Goal: Task Accomplishment & Management: Use online tool/utility

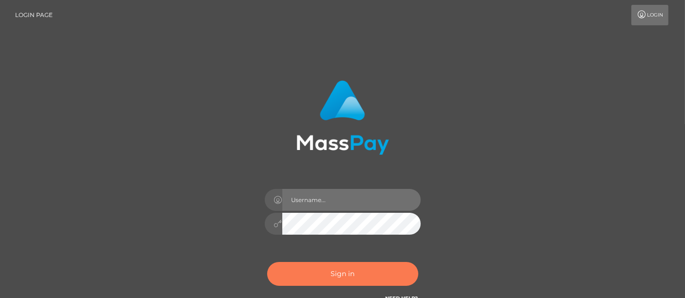
type input "[PERSON_NAME].[PERSON_NAME]"
click at [341, 276] on button "Sign in" at bounding box center [342, 274] width 151 height 24
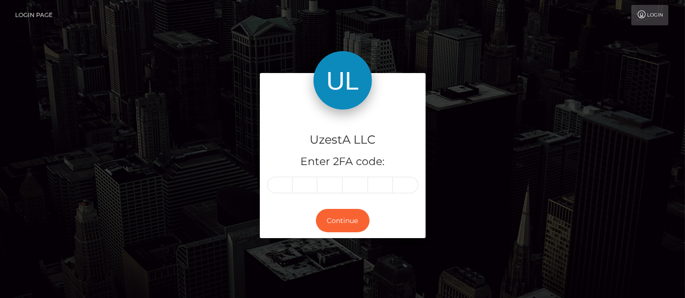
click at [644, 133] on div "UzestA LLC Enter 2FA code: Continue" at bounding box center [342, 160] width 685 height 321
drag, startPoint x: 31, startPoint y: 98, endPoint x: 45, endPoint y: 109, distance: 17.8
click at [31, 98] on div "UzestA LLC Enter 2FA code: Continue" at bounding box center [342, 160] width 685 height 321
click at [284, 189] on input "text" at bounding box center [279, 185] width 25 height 17
type input "2"
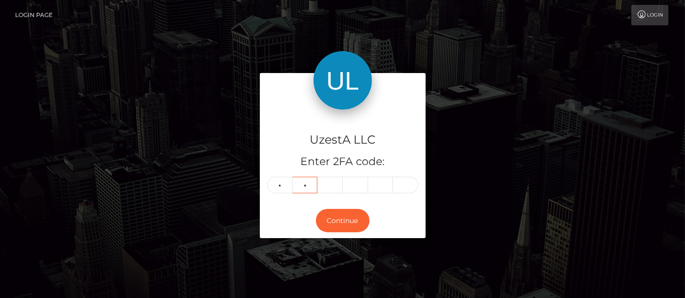
type input "4"
type input "5"
type input "2"
type input "0"
type input "2"
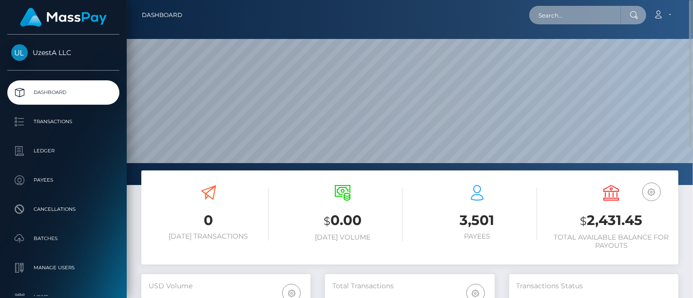
click at [562, 17] on input "text" at bounding box center [576, 15] width 92 height 19
paste input "masspay@uzesta.com"
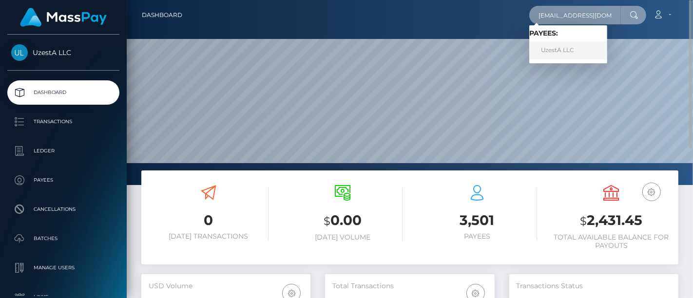
type input "masspay@uzesta.com"
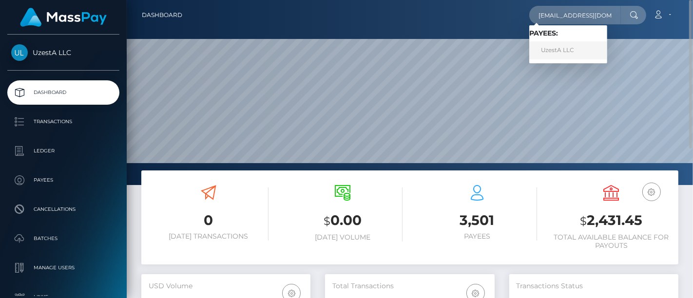
click at [556, 50] on link "UzestA LLC" at bounding box center [569, 50] width 78 height 18
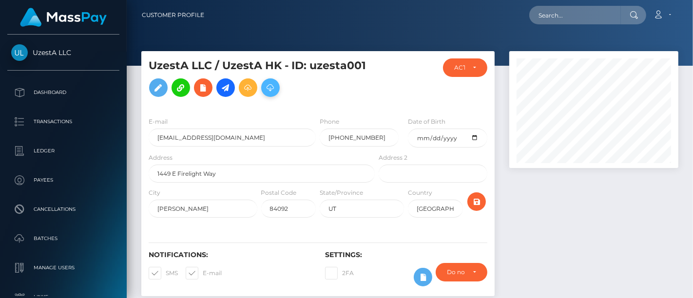
scroll to position [117, 169]
click at [269, 86] on icon at bounding box center [271, 88] width 12 height 12
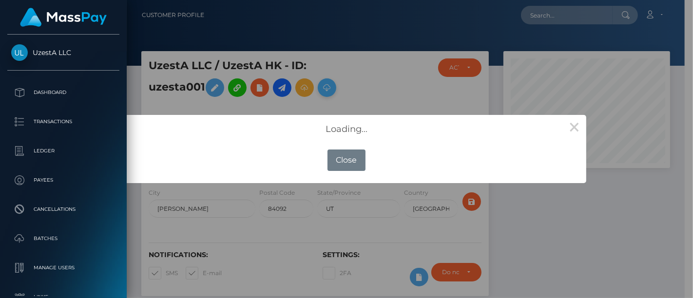
scroll to position [487574, 487524]
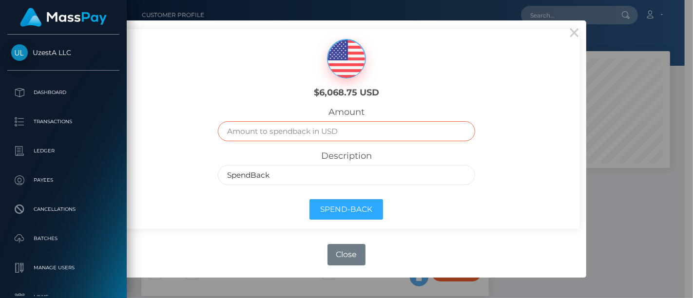
click at [280, 129] on input "text" at bounding box center [346, 131] width 257 height 20
type input "6000"
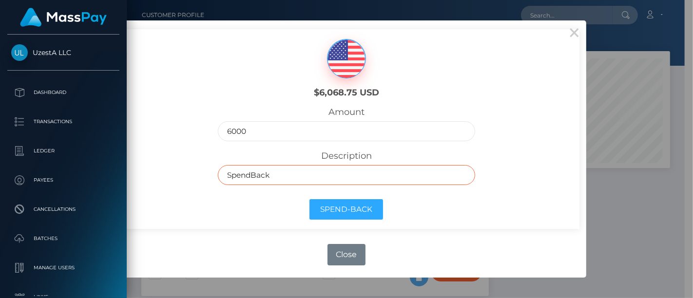
drag, startPoint x: 237, startPoint y: 187, endPoint x: 170, endPoint y: 187, distance: 66.8
click at [170, 187] on div "$6,068.75 USD Amount 6000 Description SpendBack Spend-Back" at bounding box center [347, 129] width 466 height 200
click at [230, 178] on input "text" at bounding box center [346, 175] width 257 height 20
type input "Transfer to LLC"
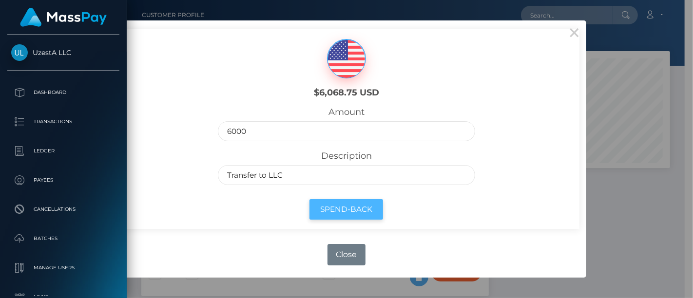
click at [341, 208] on button "Spend-Back" at bounding box center [347, 209] width 74 height 21
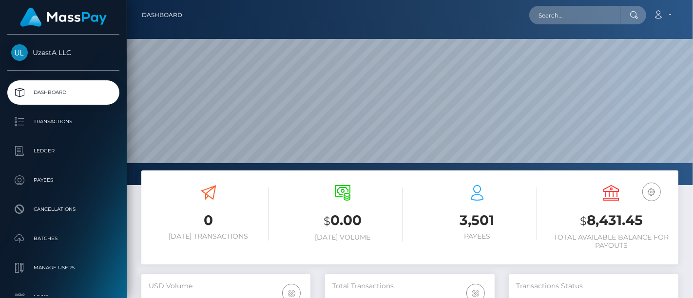
scroll to position [173, 169]
